Goal: Share content: Share content

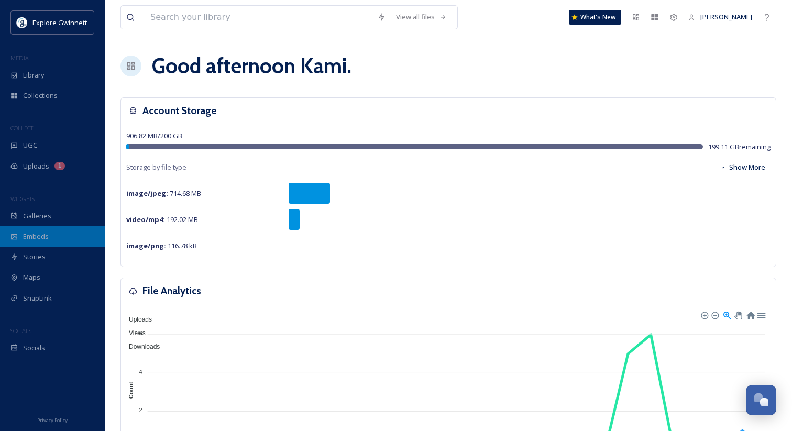
click at [29, 236] on span "Embeds" at bounding box center [36, 237] width 26 height 10
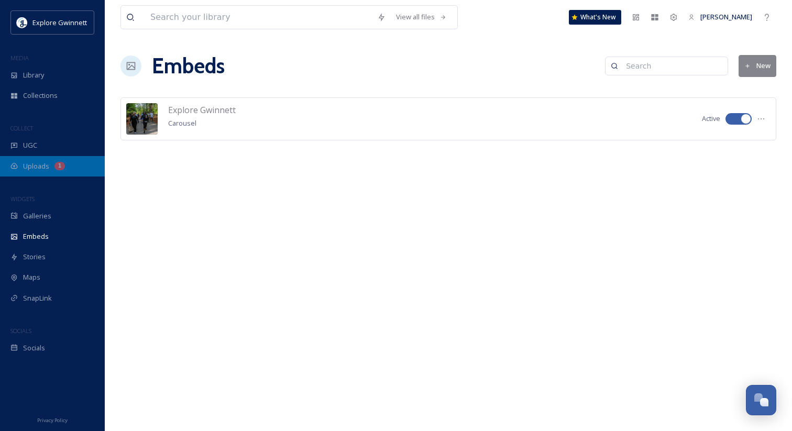
click at [39, 168] on span "Uploads" at bounding box center [36, 166] width 26 height 10
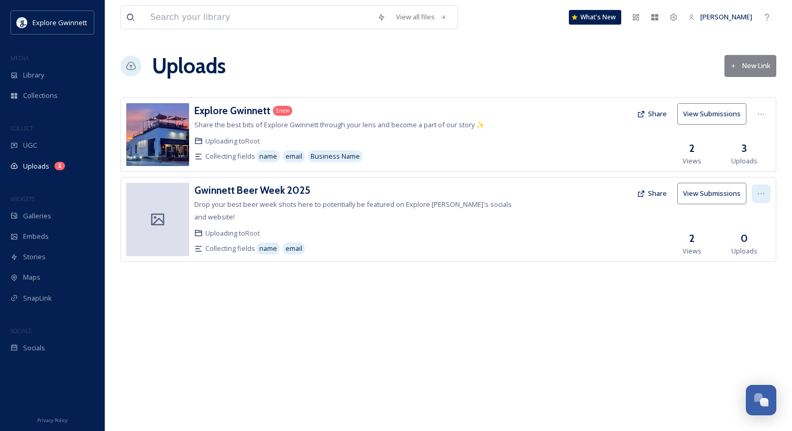
click at [759, 192] on icon at bounding box center [761, 194] width 8 height 8
click at [405, 213] on div "Gwinnett Beer Week 2025 Drop your best beer week shots here to potentially be f…" at bounding box center [355, 219] width 322 height 73
click at [658, 193] on button "Share" at bounding box center [652, 193] width 40 height 20
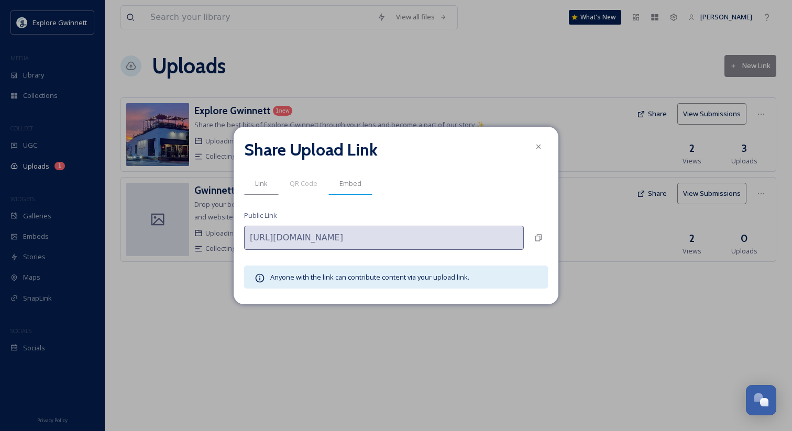
click at [354, 185] on span "Embed" at bounding box center [351, 184] width 22 height 10
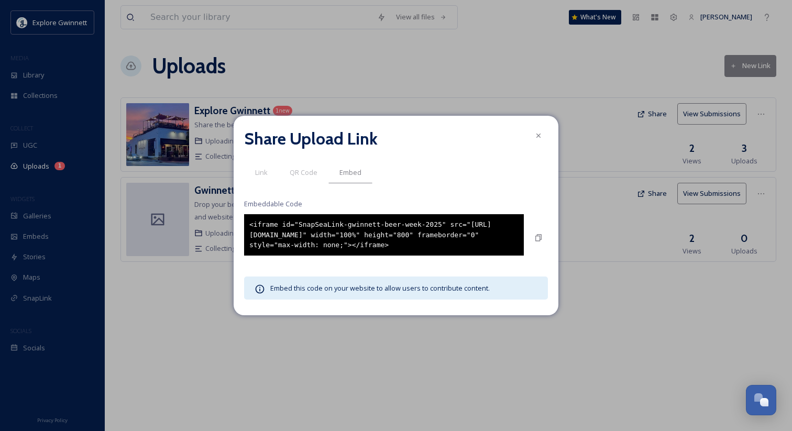
click at [371, 253] on div "<iframe id="SnapSeaLink-gwinnett-beer-week-2025" src="[URL][DOMAIN_NAME]" width…" at bounding box center [384, 234] width 280 height 41
click at [540, 240] on icon at bounding box center [538, 238] width 8 height 8
click at [539, 132] on icon at bounding box center [538, 136] width 8 height 8
